Goal: Transaction & Acquisition: Subscribe to service/newsletter

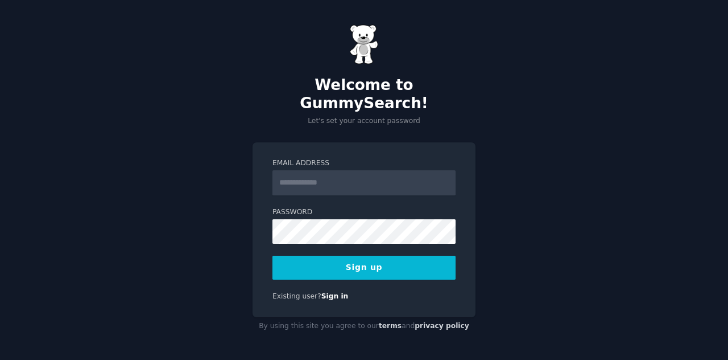
click at [308, 174] on input "Email Address" at bounding box center [364, 182] width 183 height 25
type input "**********"
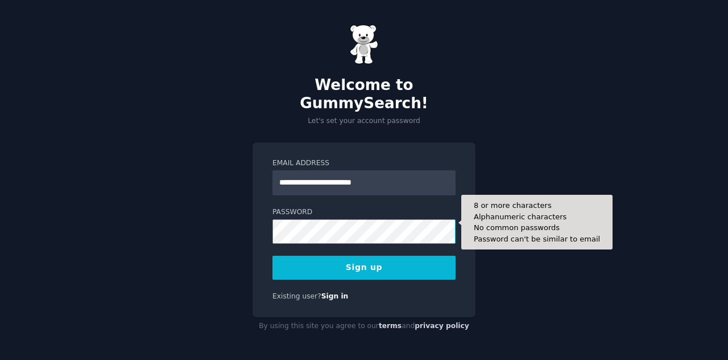
click at [273, 256] on button "Sign up" at bounding box center [364, 268] width 183 height 24
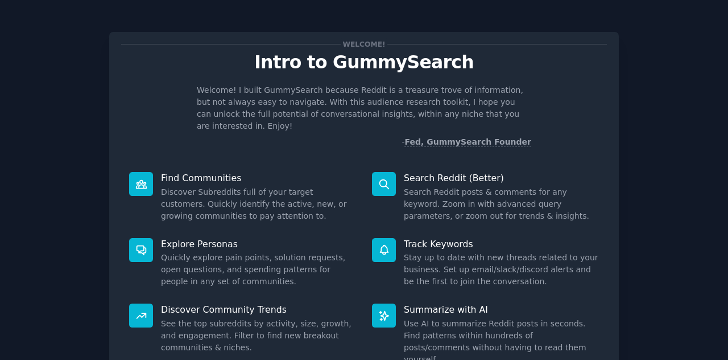
scroll to position [85, 0]
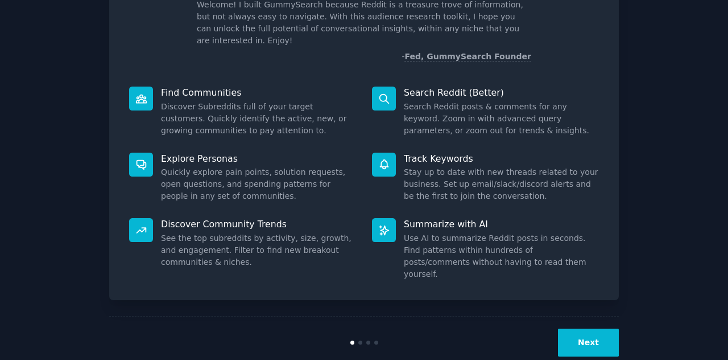
click at [562, 328] on button "Next" at bounding box center [588, 342] width 61 height 28
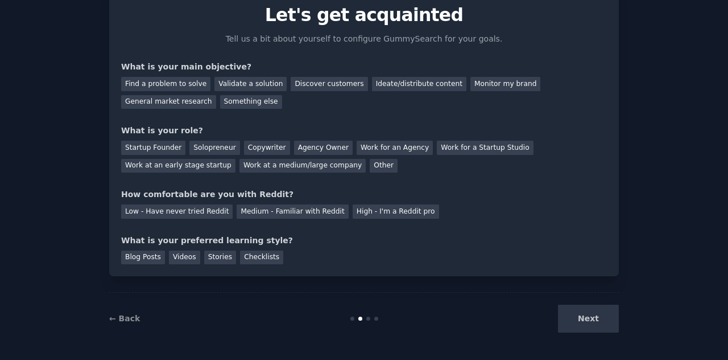
click at [591, 324] on div "Next" at bounding box center [534, 318] width 170 height 28
click at [591, 323] on div "Next" at bounding box center [534, 318] width 170 height 28
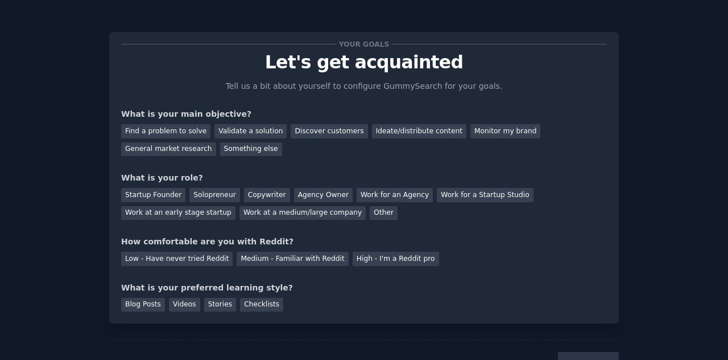
drag, startPoint x: 175, startPoint y: 127, endPoint x: 219, endPoint y: 138, distance: 45.0
click at [178, 125] on div "Find a problem to solve" at bounding box center [165, 131] width 89 height 14
click at [224, 135] on div "Validate a solution" at bounding box center [251, 131] width 72 height 14
click at [167, 137] on div "Find a problem to solve" at bounding box center [165, 131] width 89 height 14
click at [305, 129] on div "Discover customers" at bounding box center [329, 131] width 77 height 14
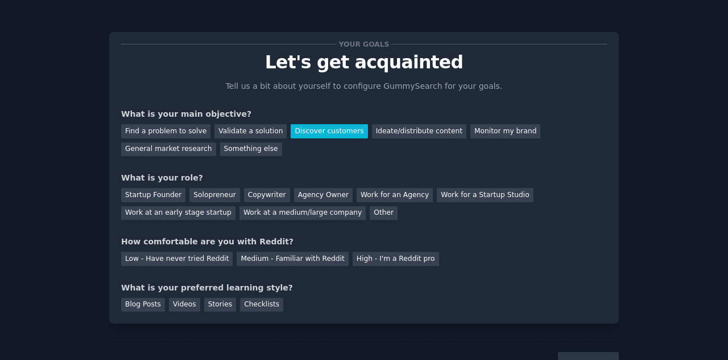
scroll to position [47, 0]
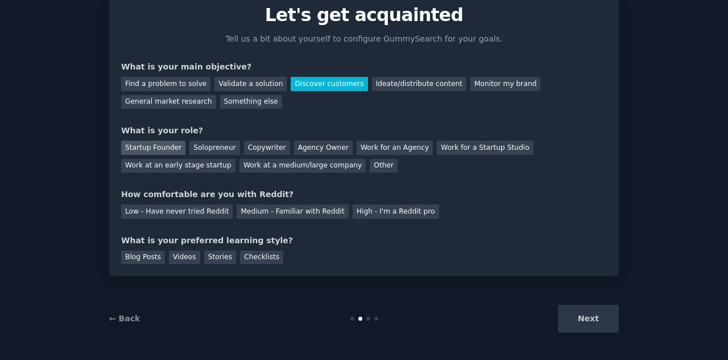
click at [161, 150] on div "Startup Founder" at bounding box center [153, 148] width 64 height 14
drag, startPoint x: 173, startPoint y: 211, endPoint x: 200, endPoint y: 211, distance: 26.7
click at [174, 210] on div "Low - Have never tried Reddit" at bounding box center [177, 211] width 112 height 14
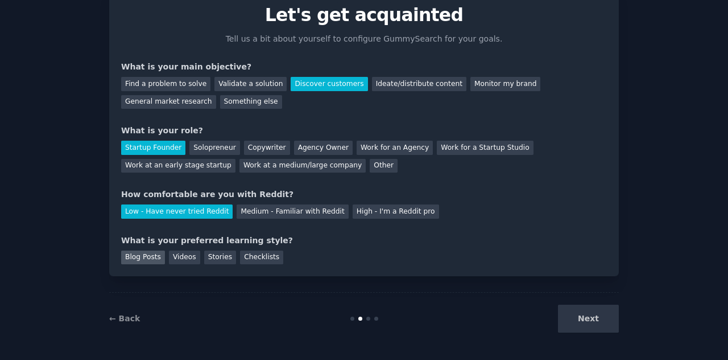
click at [134, 254] on div "Blog Posts" at bounding box center [143, 257] width 44 height 14
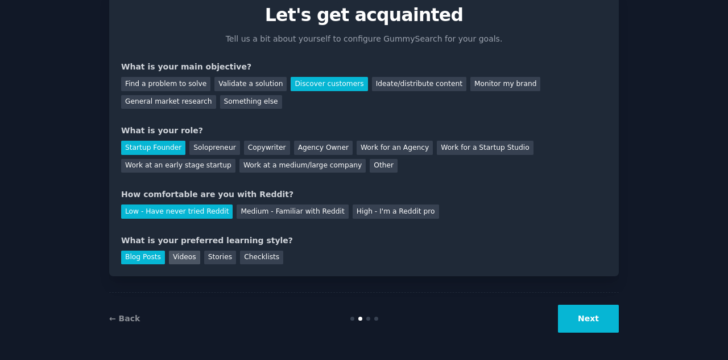
click at [180, 258] on div "Videos" at bounding box center [184, 257] width 31 height 14
click at [151, 252] on div "Blog Posts" at bounding box center [143, 257] width 44 height 14
click at [569, 316] on button "Next" at bounding box center [588, 318] width 61 height 28
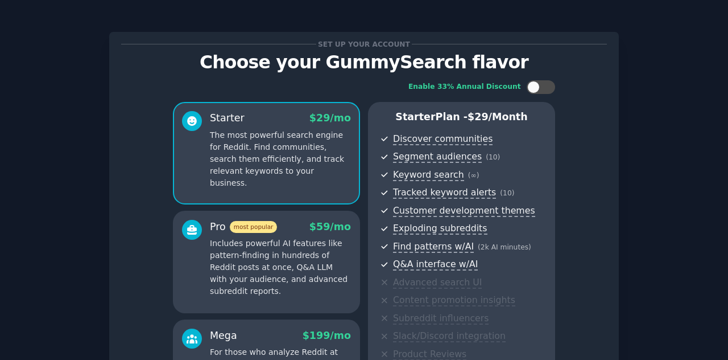
scroll to position [170, 0]
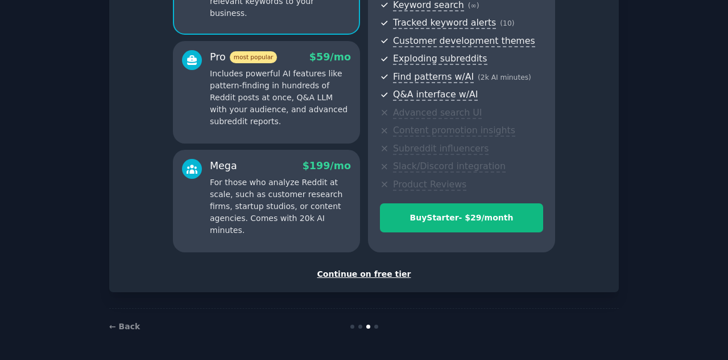
click at [384, 274] on div "Continue on free tier" at bounding box center [364, 274] width 486 height 12
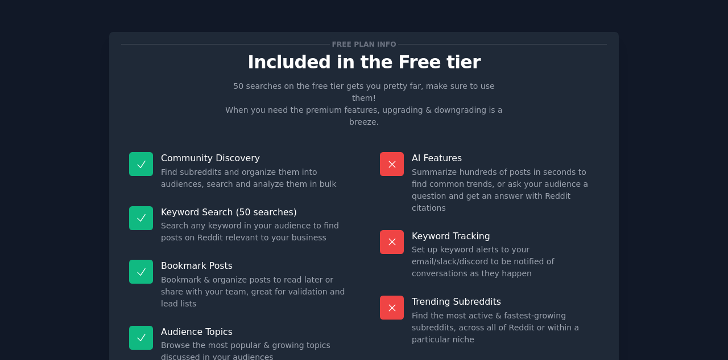
scroll to position [57, 0]
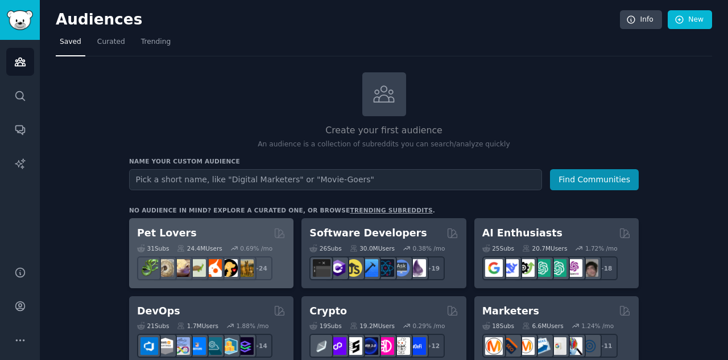
scroll to position [57, 0]
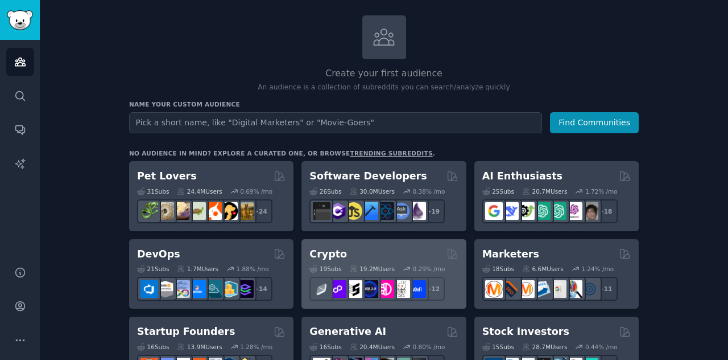
click at [346, 261] on div "19 Sub s 19.2M Users 0.29 % /mo + 12" at bounding box center [384, 281] width 149 height 40
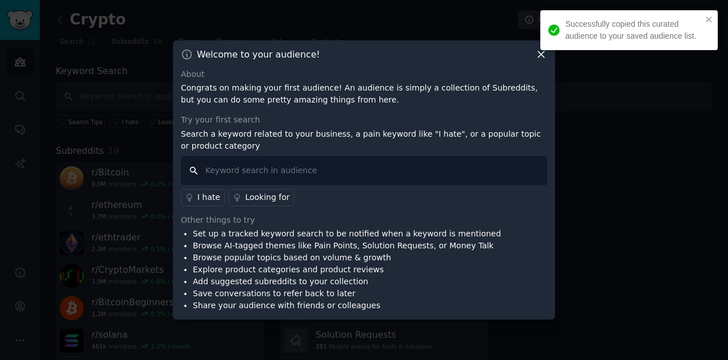
click at [274, 175] on input "text" at bounding box center [364, 170] width 367 height 29
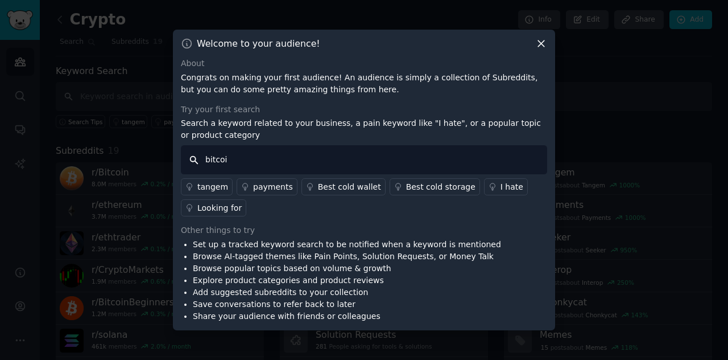
type input "bitcoin"
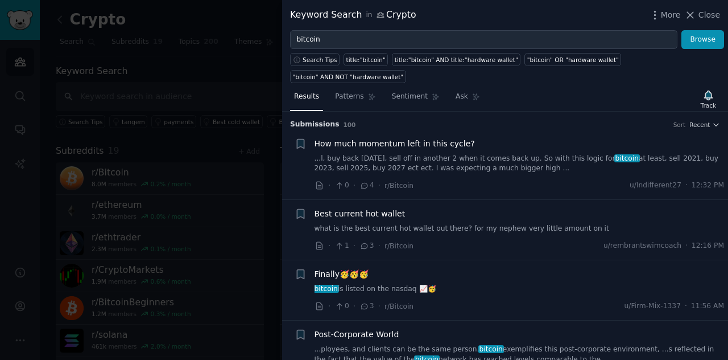
scroll to position [57, 0]
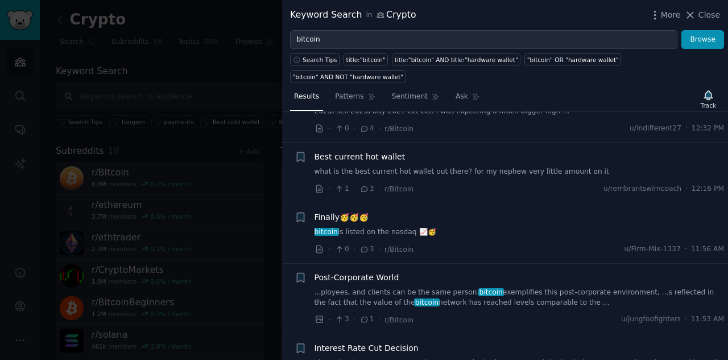
click at [378, 227] on link "bitcoin is listed on the nasdaq 📈🥳" at bounding box center [520, 232] width 410 height 10
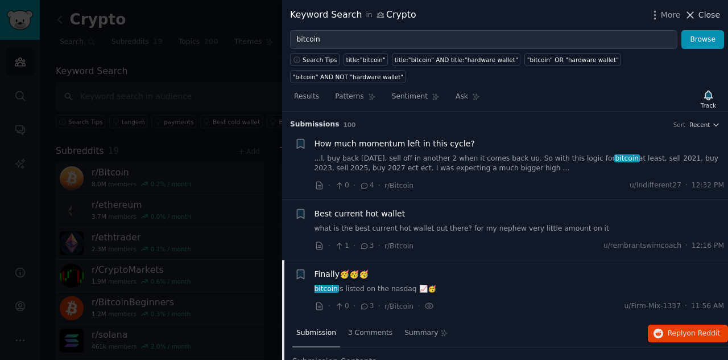
click at [697, 15] on icon at bounding box center [691, 15] width 12 height 12
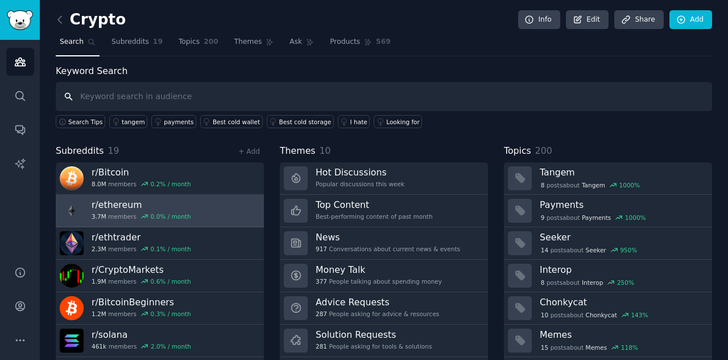
scroll to position [30, 0]
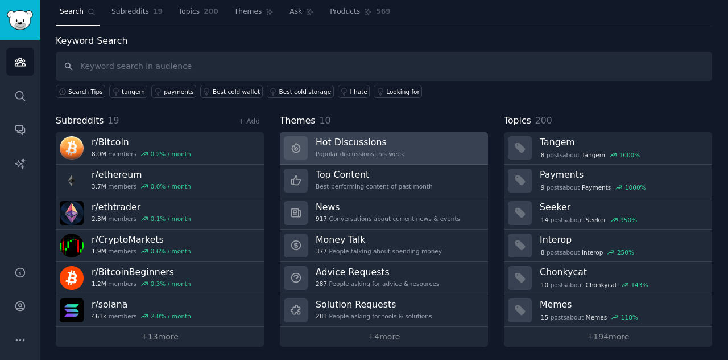
click at [341, 141] on h3 "Hot Discussions" at bounding box center [360, 142] width 89 height 12
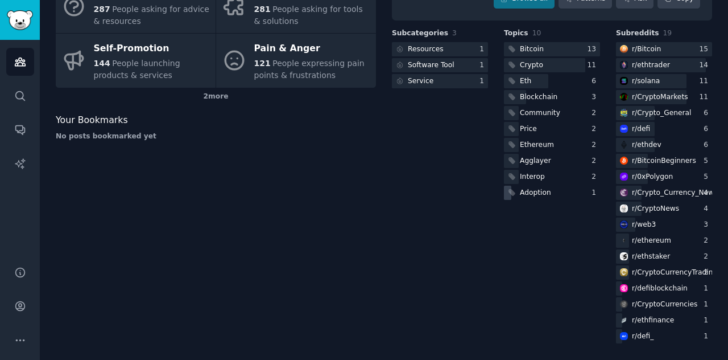
scroll to position [66, 0]
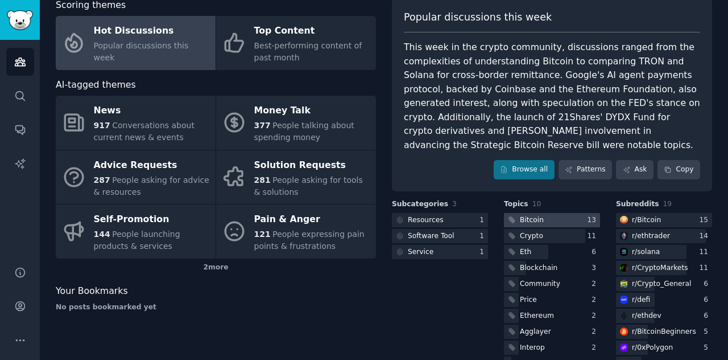
click at [538, 217] on div "Bitcoin" at bounding box center [532, 220] width 24 height 10
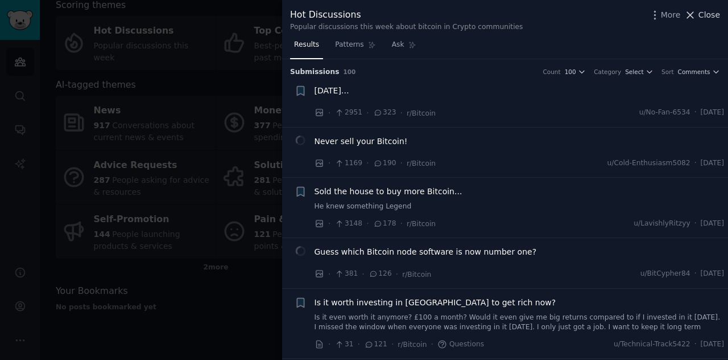
click at [706, 11] on span "Close" at bounding box center [710, 15] width 22 height 12
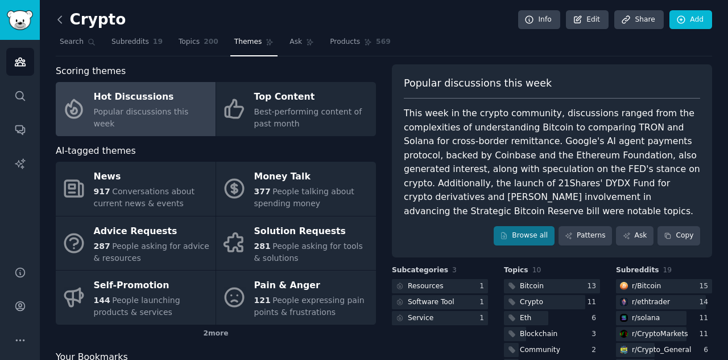
click at [59, 19] on icon at bounding box center [60, 20] width 12 height 12
